Goal: Task Accomplishment & Management: Manage account settings

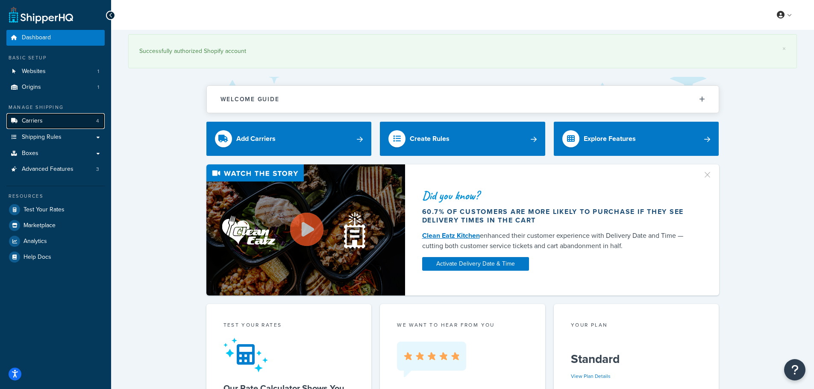
click at [53, 123] on link "Carriers 4" at bounding box center [55, 121] width 98 height 16
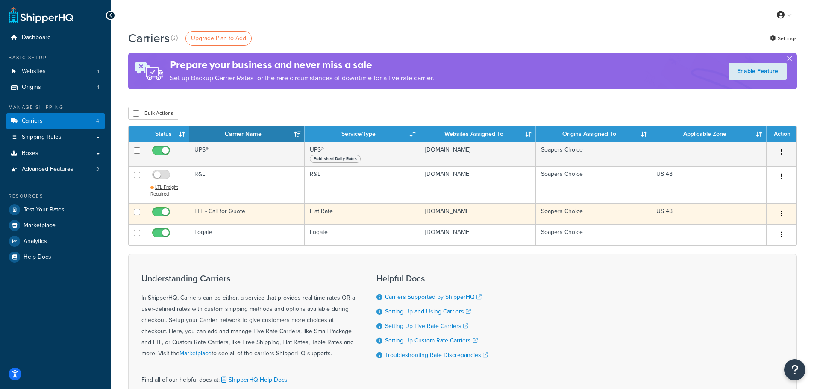
click at [780, 213] on button "button" at bounding box center [781, 214] width 12 height 14
click at [744, 228] on link "Edit" at bounding box center [746, 231] width 67 height 18
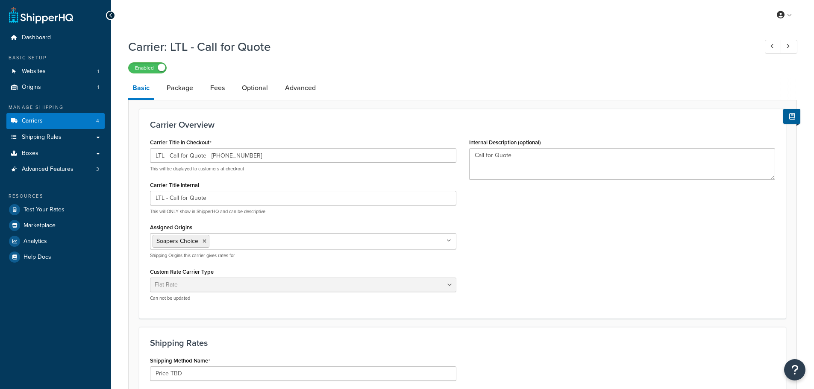
select select "flat"
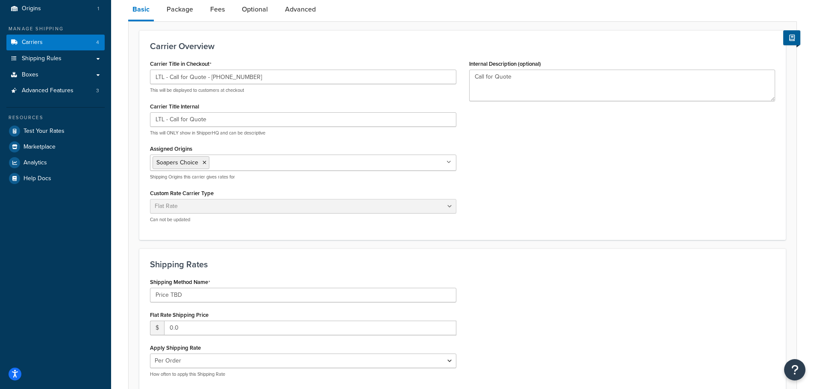
scroll to position [171, 0]
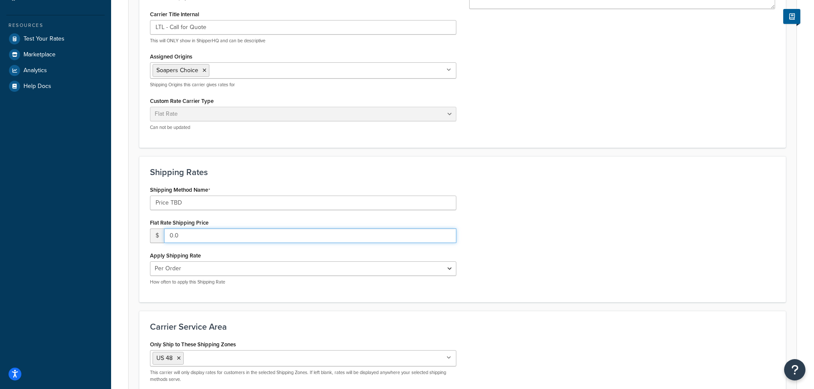
click at [207, 232] on input "0.0" at bounding box center [310, 235] width 292 height 15
drag, startPoint x: 319, startPoint y: 240, endPoint x: 112, endPoint y: 237, distance: 207.6
click at [112, 237] on div "Carrier: LTL - Call for Quote Enabled Basic Package Fees Optional Advanced Carr…" at bounding box center [462, 159] width 703 height 593
click at [194, 197] on input "Price TBD" at bounding box center [303, 203] width 306 height 15
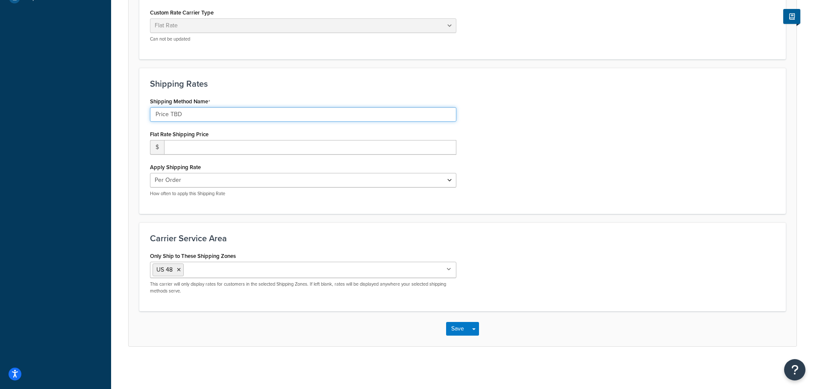
scroll to position [260, 0]
click at [455, 328] on button "Save" at bounding box center [457, 329] width 23 height 14
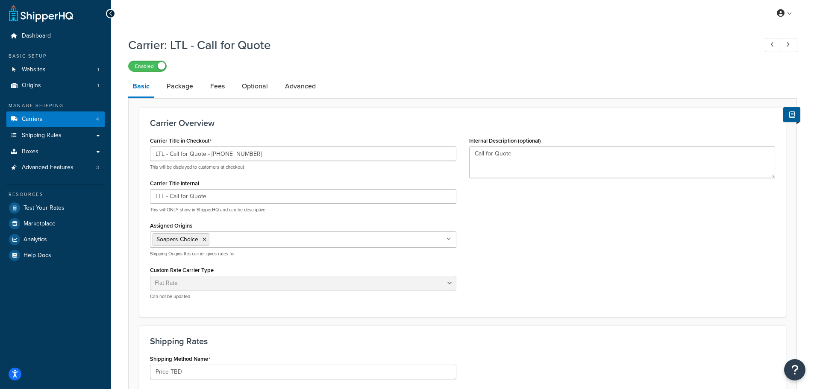
scroll to position [0, 0]
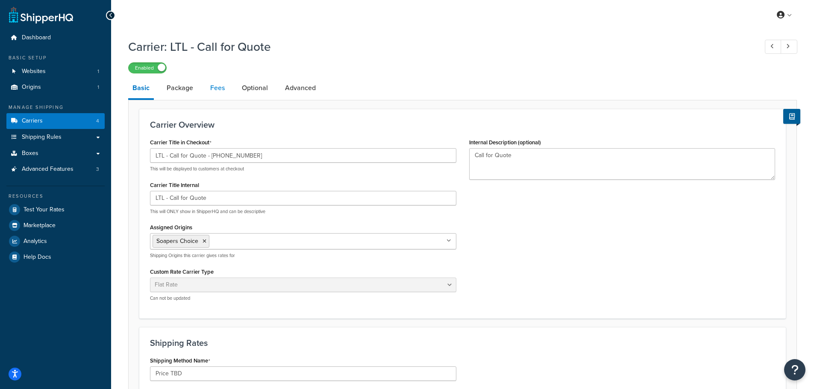
click at [215, 89] on link "Fees" at bounding box center [217, 88] width 23 height 20
select select "AFTER"
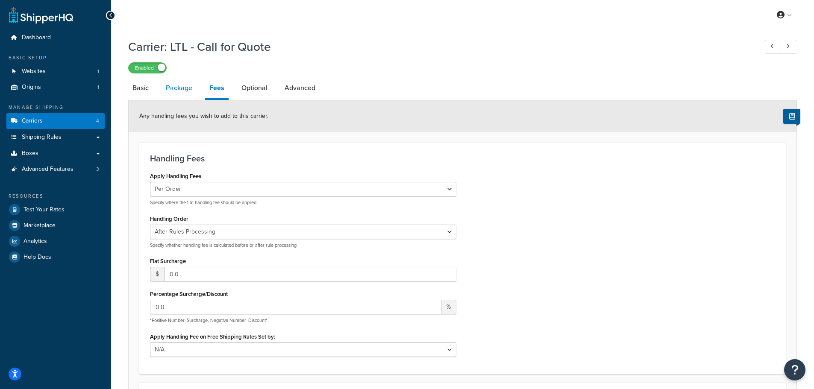
click at [184, 88] on link "Package" at bounding box center [178, 88] width 35 height 20
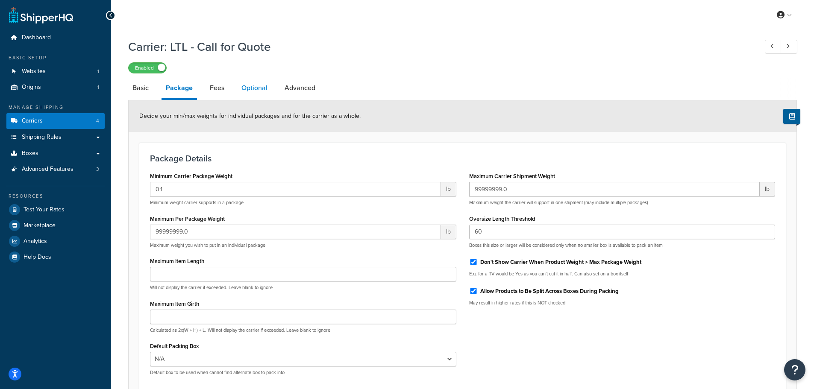
click at [247, 88] on link "Optional" at bounding box center [254, 88] width 35 height 20
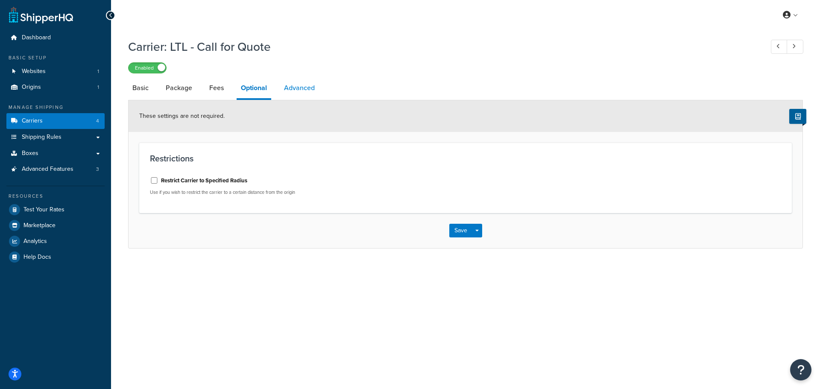
click at [305, 90] on link "Advanced" at bounding box center [299, 88] width 39 height 20
select select "false"
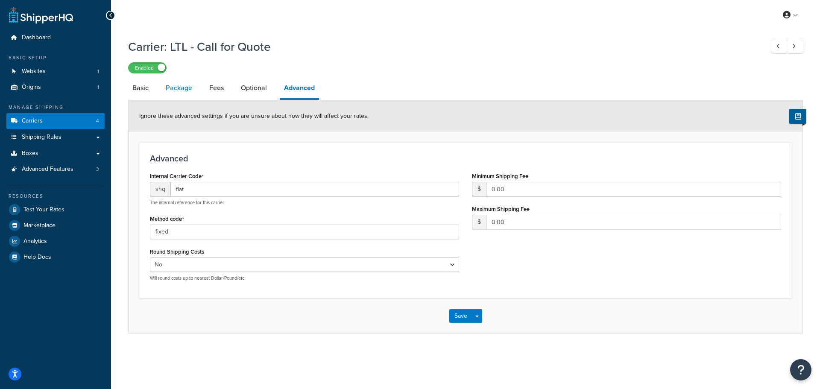
click at [187, 93] on link "Package" at bounding box center [178, 88] width 35 height 20
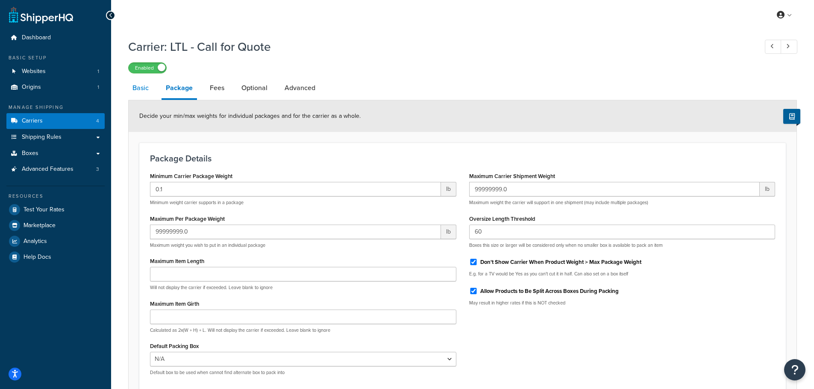
click at [139, 96] on link "Basic" at bounding box center [140, 88] width 25 height 20
select select "flat"
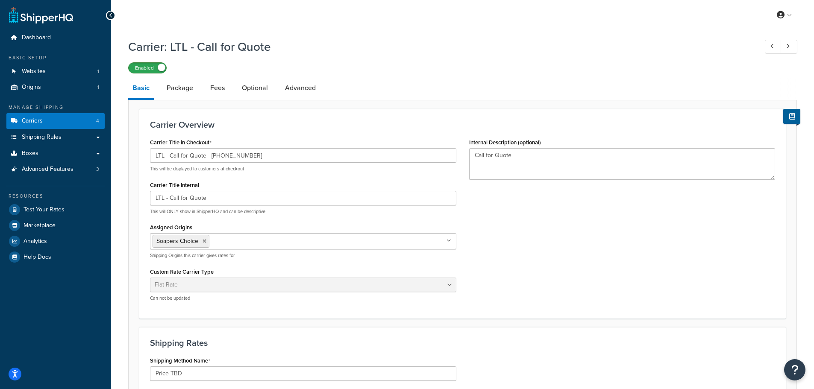
click at [148, 70] on label "Enabled" at bounding box center [148, 68] width 38 height 10
click at [111, 19] on div at bounding box center [110, 15] width 9 height 9
click at [32, 37] on span "Dashboard" at bounding box center [36, 37] width 29 height 7
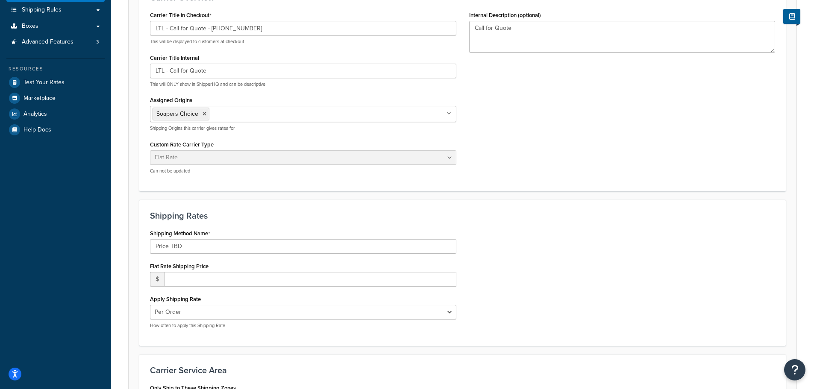
scroll to position [214, 0]
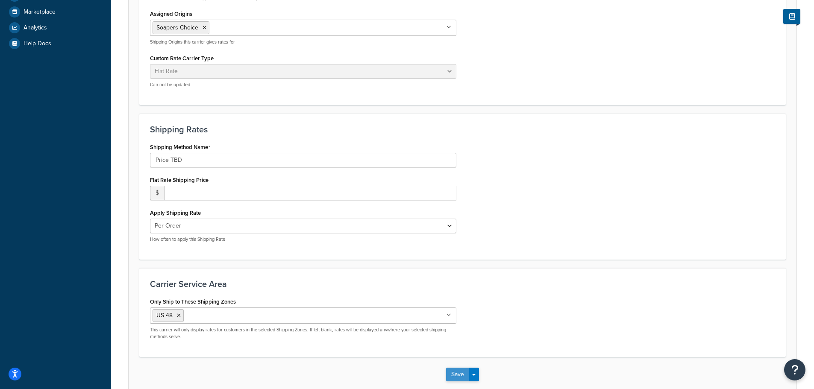
click at [451, 372] on button "Save" at bounding box center [457, 375] width 23 height 14
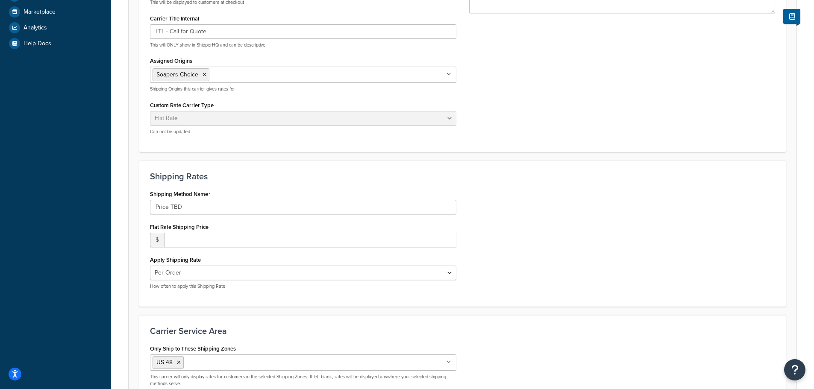
click at [193, 249] on div "Shipping Method Name Price TBD Flat Rate Shipping Price $ Apply Shipping Rate P…" at bounding box center [302, 242] width 319 height 108
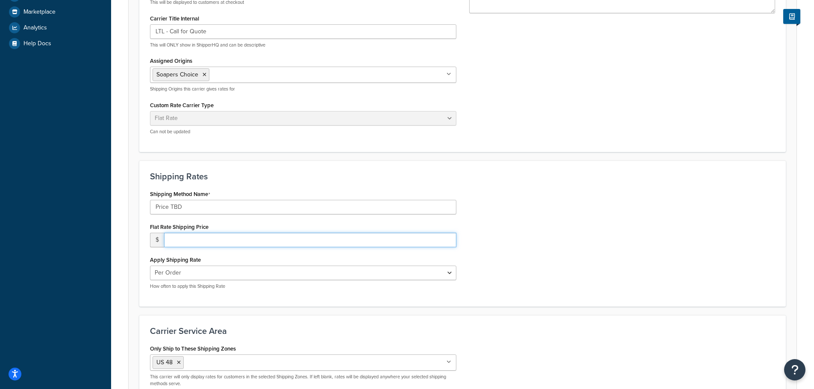
click at [191, 243] on input "number" at bounding box center [310, 240] width 292 height 15
type input "1"
type input "2"
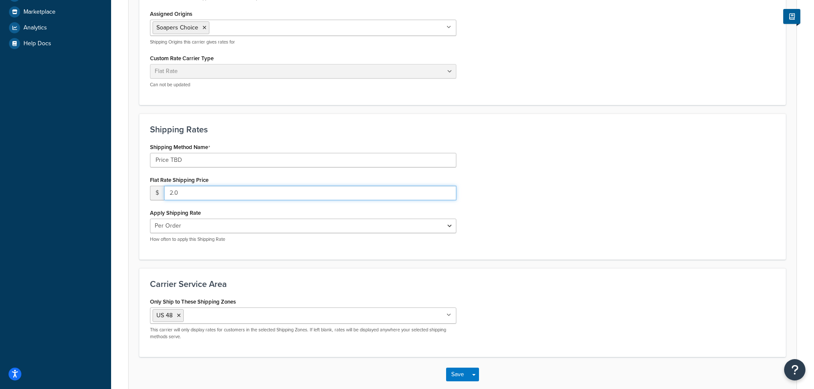
type input "2"
type input "0.0"
click at [459, 369] on button "Save" at bounding box center [457, 375] width 23 height 14
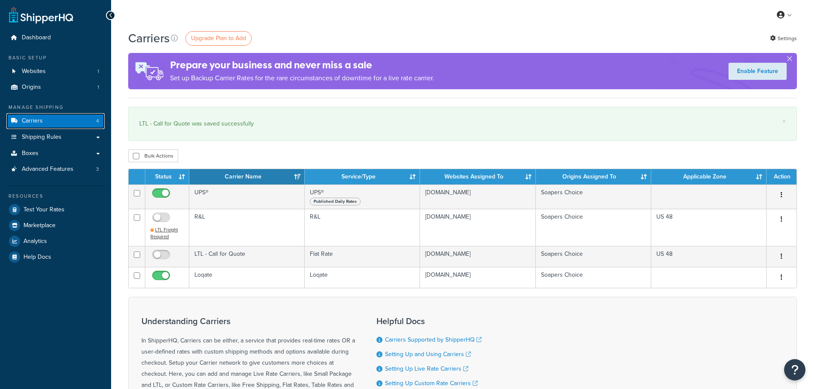
drag, startPoint x: 0, startPoint y: 0, endPoint x: 31, endPoint y: 123, distance: 126.4
click at [31, 123] on span "Carriers" at bounding box center [32, 120] width 21 height 7
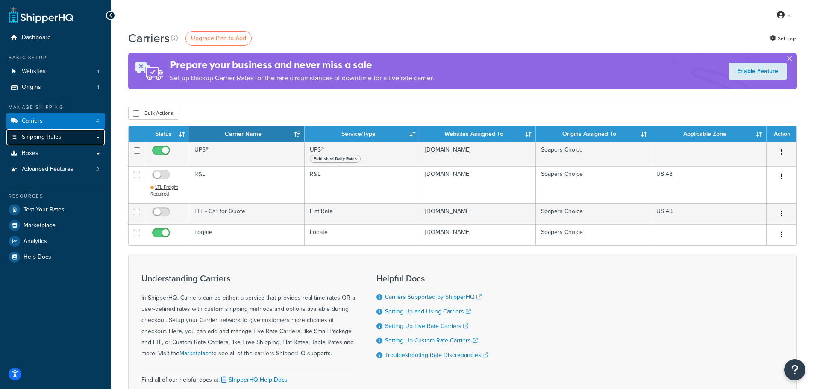
click at [35, 142] on link "Shipping Rules" at bounding box center [55, 137] width 98 height 16
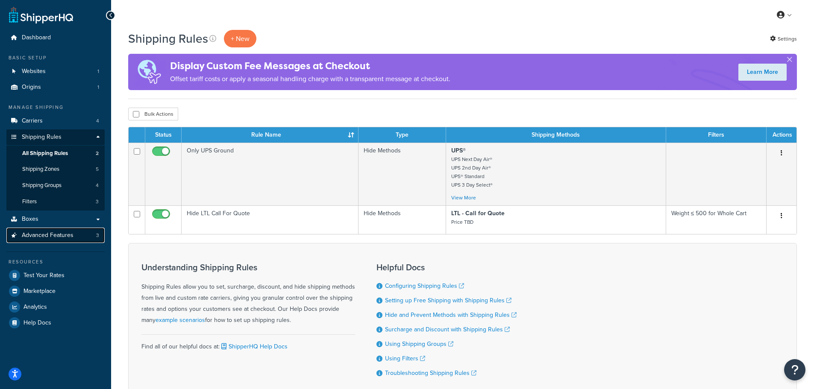
click at [33, 236] on span "Advanced Features" at bounding box center [48, 235] width 52 height 7
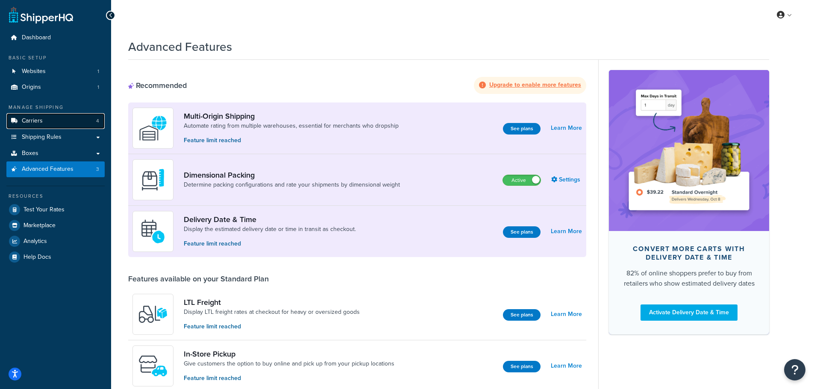
click at [28, 115] on link "Carriers 4" at bounding box center [55, 121] width 98 height 16
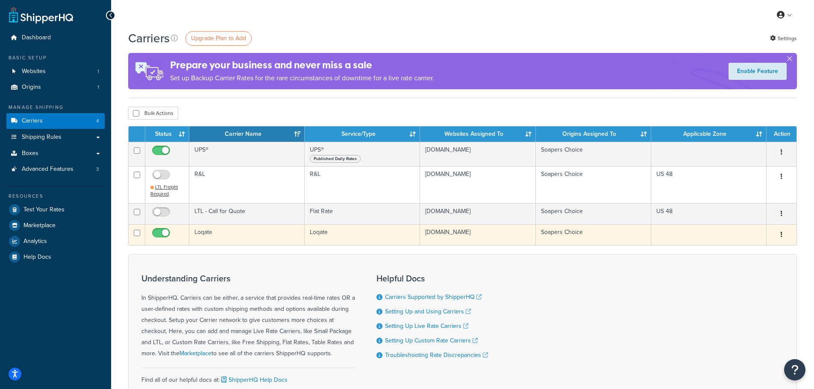
click at [784, 232] on button "button" at bounding box center [781, 235] width 12 height 14
click at [739, 249] on link "Edit" at bounding box center [746, 252] width 67 height 18
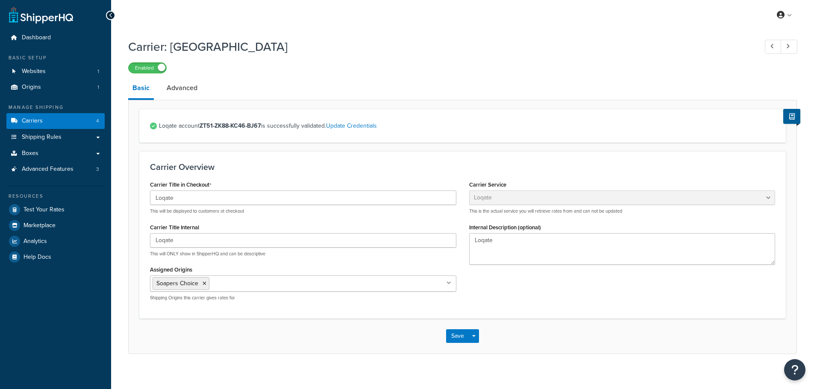
select select "loqate"
click at [109, 14] on icon at bounding box center [111, 15] width 4 height 6
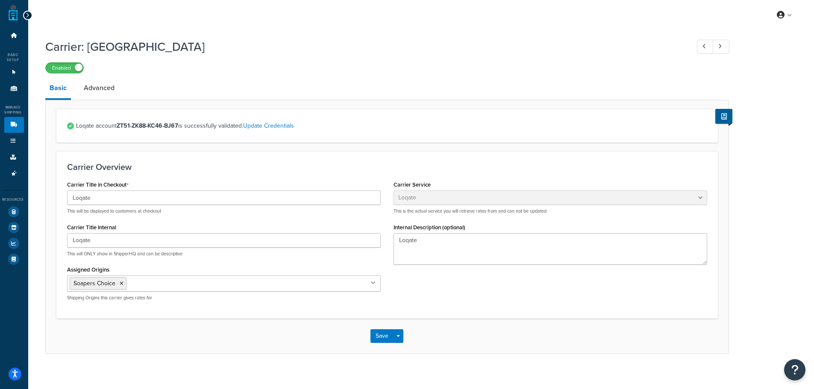
click at [31, 16] on div at bounding box center [27, 15] width 9 height 9
click at [723, 49] on link at bounding box center [720, 47] width 17 height 14
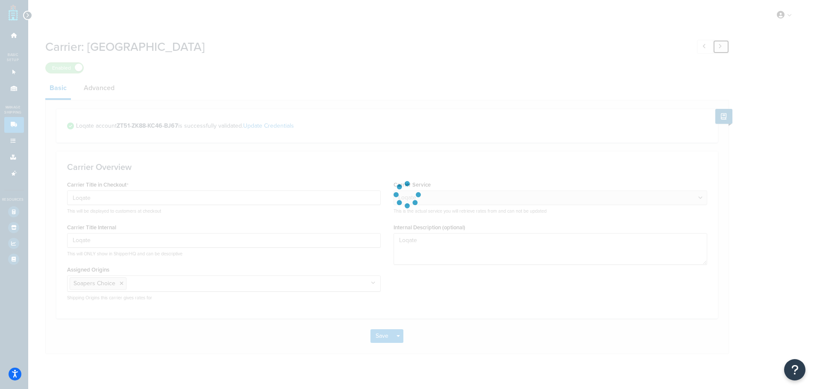
type input "LTL - Call for Quote - 833.257.6627"
type input "LTL - Call for Quote"
select select "flat"
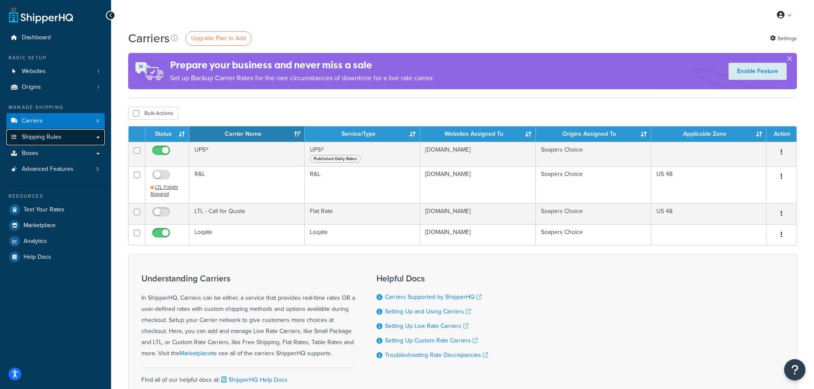
click at [40, 139] on span "Shipping Rules" at bounding box center [42, 137] width 40 height 7
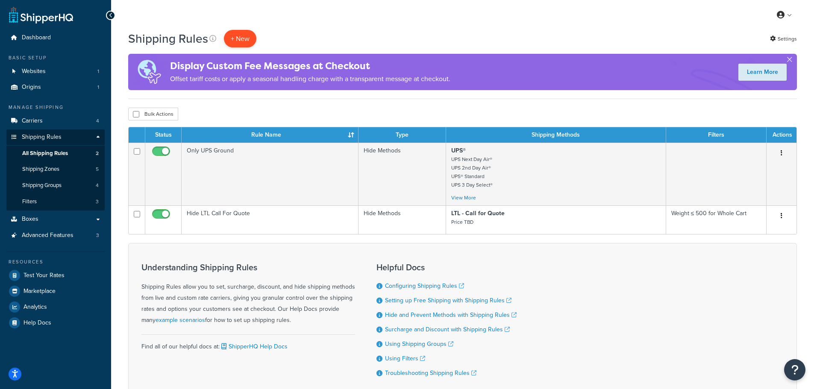
click at [246, 36] on p "+ New" at bounding box center [240, 39] width 32 height 18
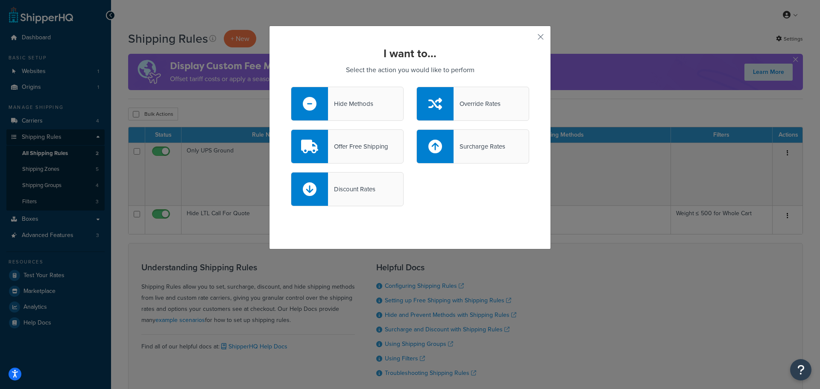
click at [454, 99] on div "Override Rates" at bounding box center [477, 104] width 47 height 12
click at [0, 0] on input "Override Rates" at bounding box center [0, 0] width 0 height 0
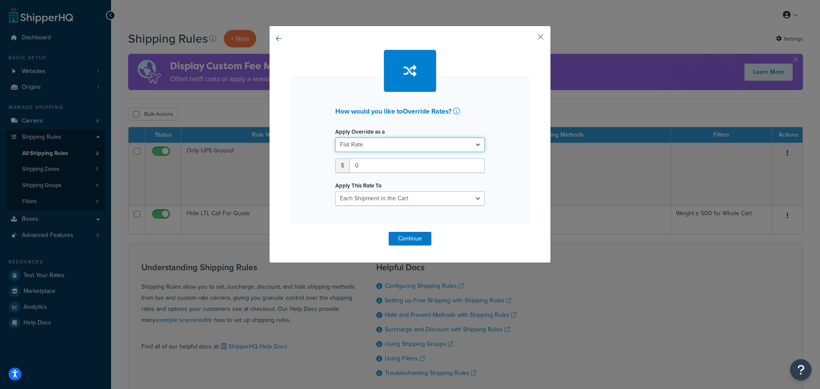
click at [376, 143] on select "Flat Rate Percentage Flat Rate & Percentage" at bounding box center [409, 145] width 149 height 15
click at [335, 138] on select "Flat Rate Percentage Flat Rate & Percentage" at bounding box center [409, 145] width 149 height 15
drag, startPoint x: 361, startPoint y: 167, endPoint x: 324, endPoint y: 164, distance: 37.2
click at [324, 164] on div "How would you like to Override Rates ? Apply Override as a Flat Rate Percentage…" at bounding box center [410, 150] width 238 height 146
click at [392, 198] on select "Each Shipment in the Cart Each Shipping Group in the Cart Each Item within a Sh…" at bounding box center [409, 198] width 149 height 15
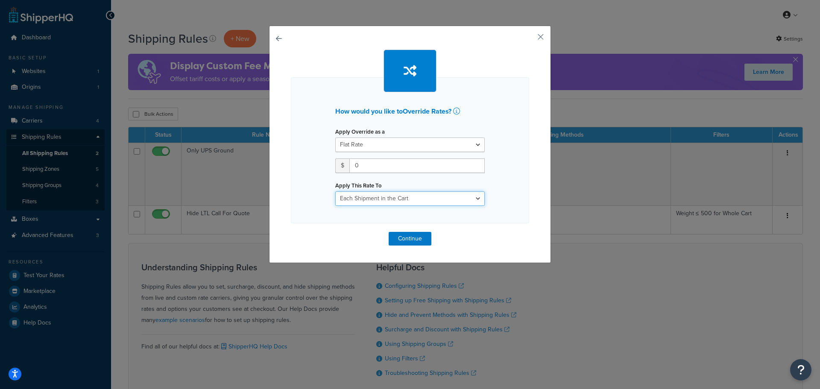
click at [392, 198] on select "Each Shipment in the Cart Each Shipping Group in the Cart Each Item within a Sh…" at bounding box center [409, 198] width 149 height 15
click at [291, 232] on button "button" at bounding box center [291, 232] width 0 height 0
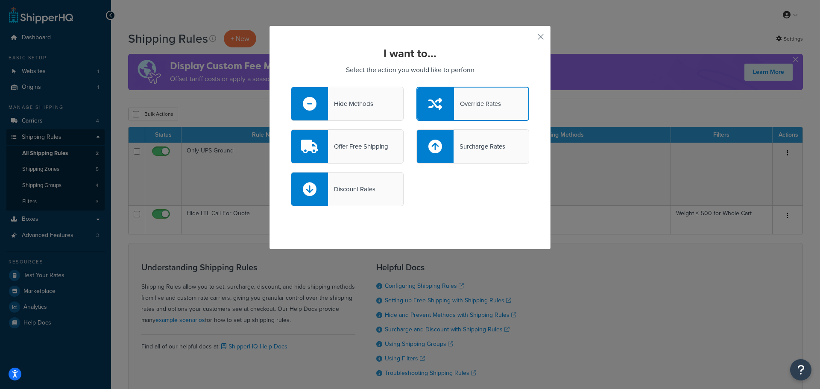
click at [347, 149] on div "Offer Free Shipping" at bounding box center [358, 147] width 60 height 12
click at [0, 0] on input "Offer Free Shipping" at bounding box center [0, 0] width 0 height 0
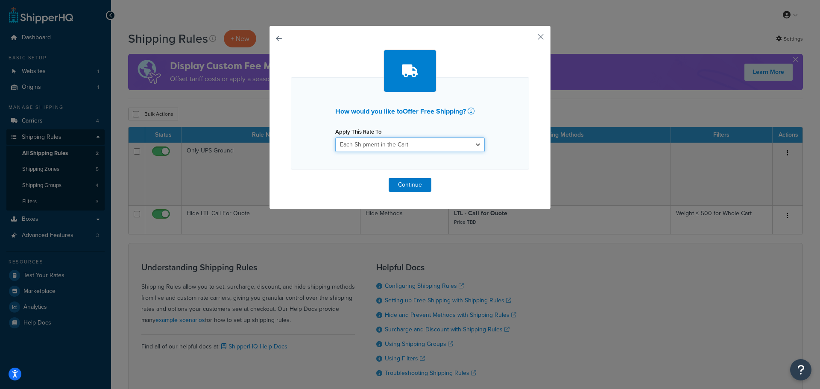
click at [354, 148] on select "Each Shipment in the Cart Each Shipping Group in the Cart Each Item within a Sh…" at bounding box center [409, 145] width 149 height 15
click at [409, 189] on button "Continue" at bounding box center [410, 185] width 43 height 14
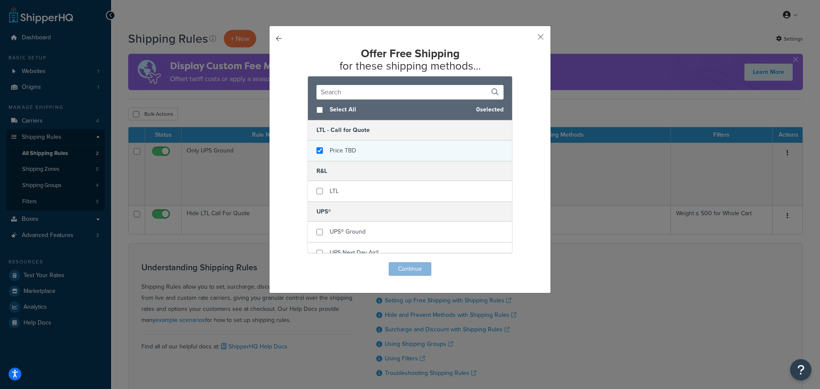
checkbox input "true"
click at [308, 149] on div "Price TBD" at bounding box center [410, 151] width 204 height 20
click at [415, 266] on button "Continue" at bounding box center [410, 269] width 43 height 14
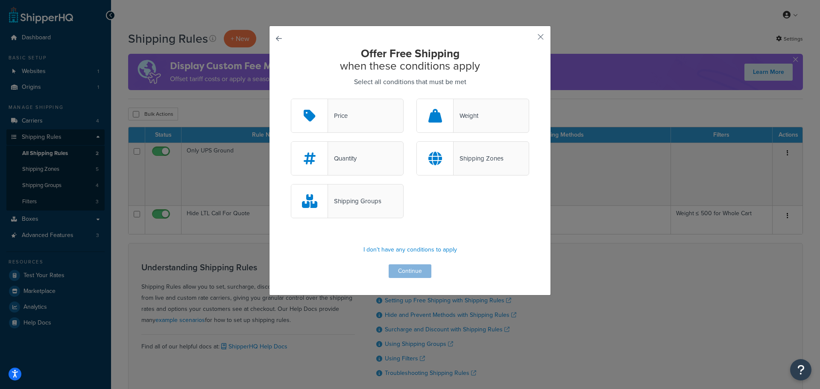
click at [458, 116] on div "Weight" at bounding box center [466, 116] width 25 height 12
click at [0, 0] on input "Weight" at bounding box center [0, 0] width 0 height 0
click at [291, 99] on button "button" at bounding box center [291, 99] width 0 height 0
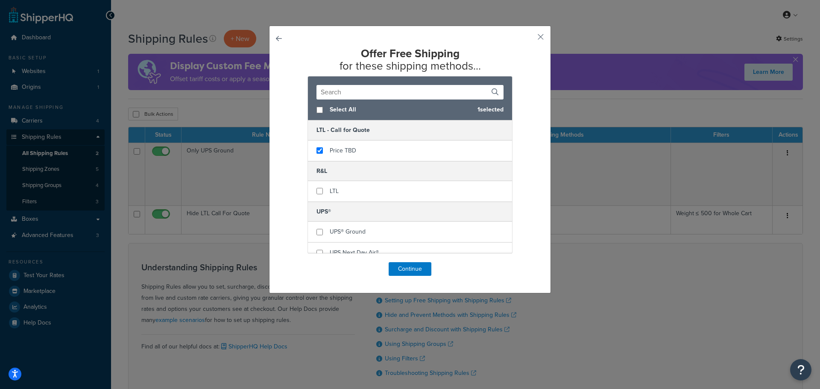
click at [291, 262] on button "button" at bounding box center [291, 262] width 0 height 0
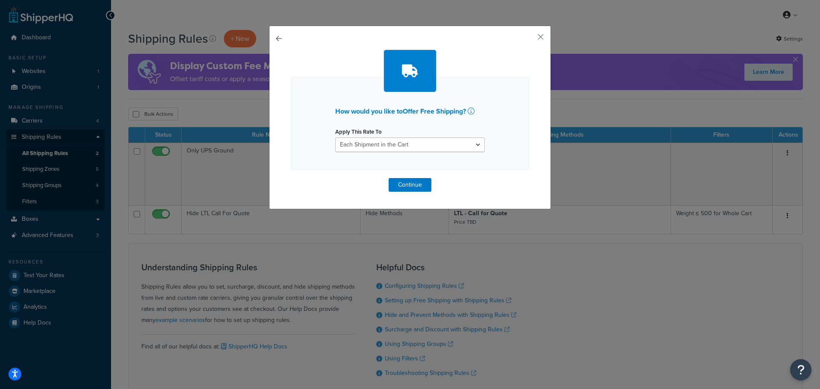
click at [291, 178] on button "button" at bounding box center [291, 178] width 0 height 0
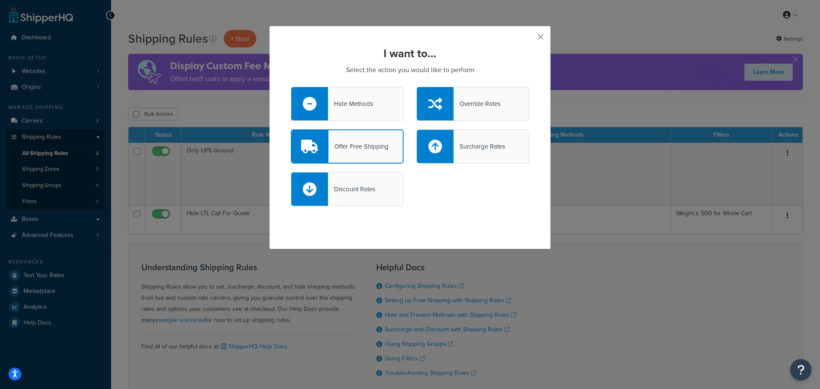
click at [529, 39] on button "button" at bounding box center [528, 40] width 2 height 2
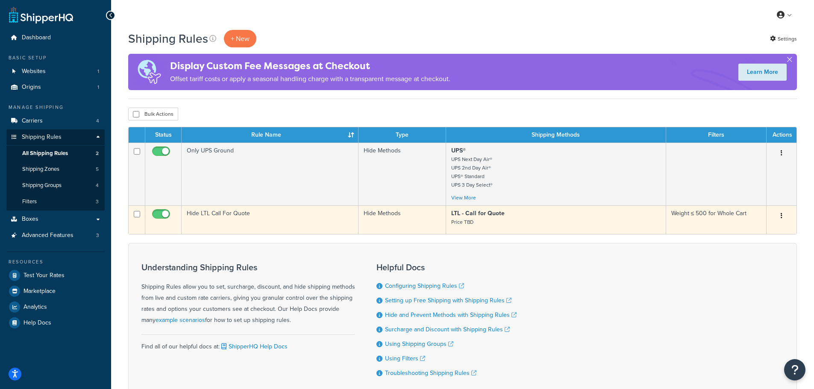
click at [166, 208] on td at bounding box center [163, 219] width 36 height 29
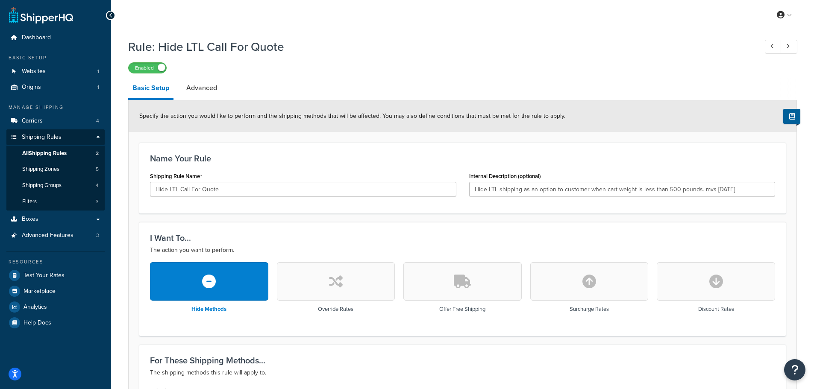
click at [152, 60] on div "Rule: Hide LTL Call For Quote Enabled" at bounding box center [462, 53] width 668 height 39
click at [152, 66] on label "Enabled" at bounding box center [148, 68] width 38 height 10
click at [196, 87] on link "Advanced" at bounding box center [201, 88] width 39 height 20
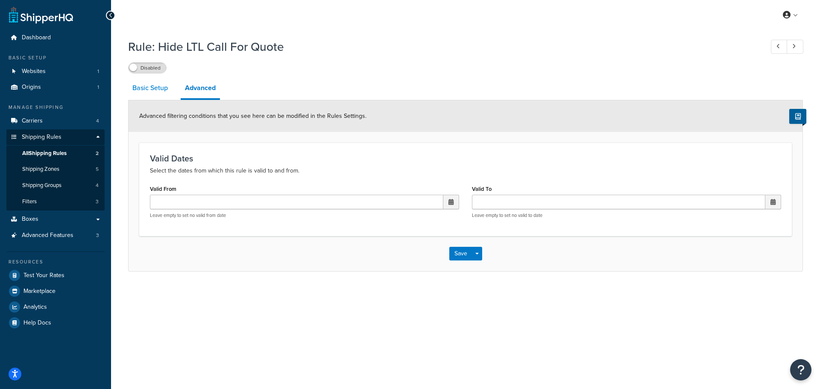
click at [157, 90] on link "Basic Setup" at bounding box center [150, 88] width 44 height 20
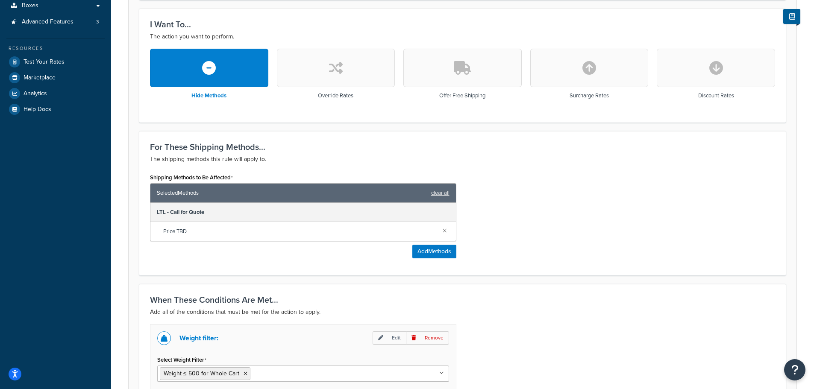
scroll to position [328, 0]
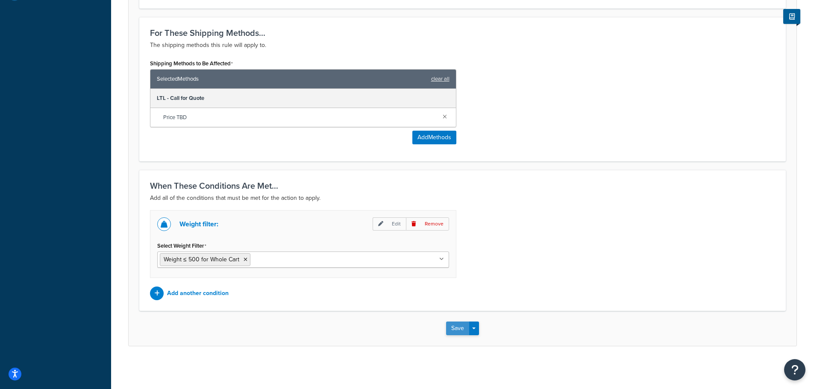
click at [463, 328] on button "Save" at bounding box center [457, 329] width 23 height 14
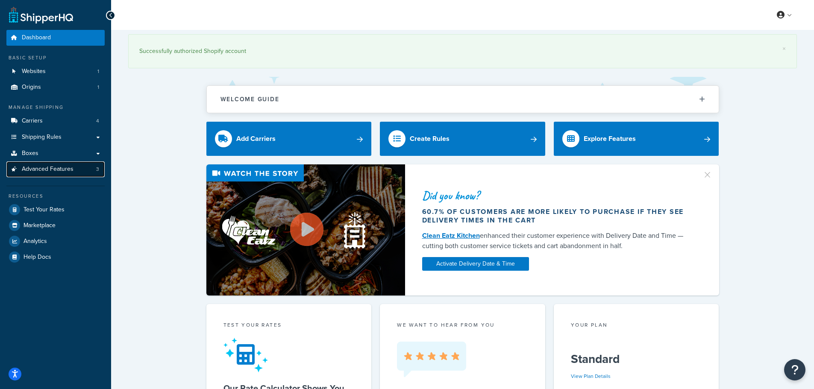
click at [46, 170] on span "Advanced Features" at bounding box center [48, 169] width 52 height 7
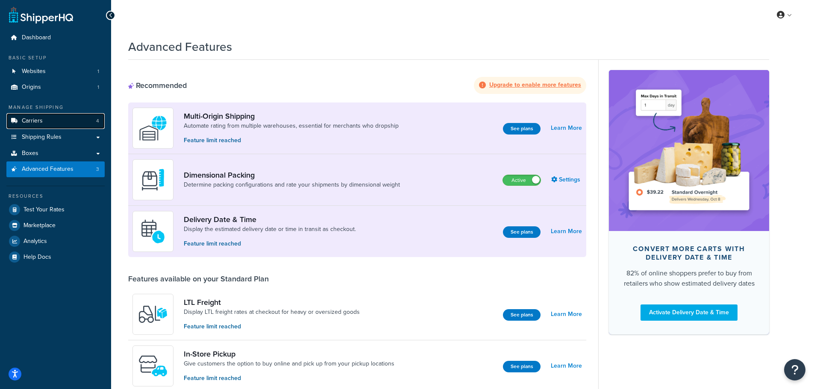
click at [47, 125] on link "Carriers 4" at bounding box center [55, 121] width 98 height 16
